Goal: Browse casually

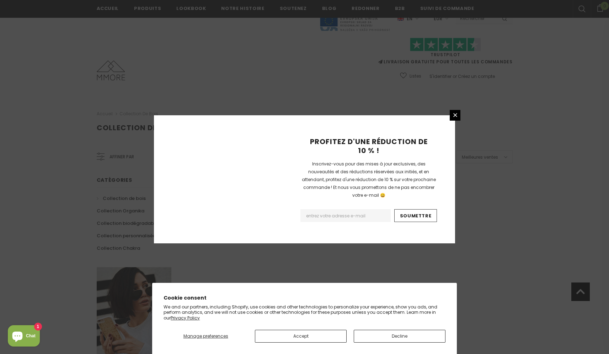
scroll to position [392, 0]
